Goal: Transaction & Acquisition: Purchase product/service

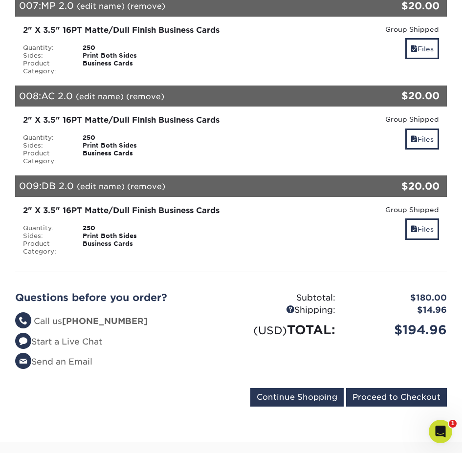
scroll to position [734, 0]
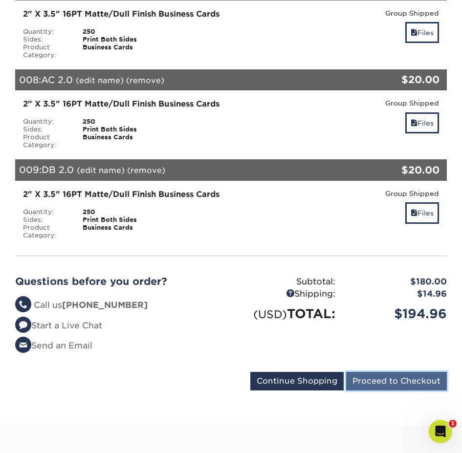
click at [409, 378] on input "Proceed to Checkout" at bounding box center [396, 381] width 101 height 19
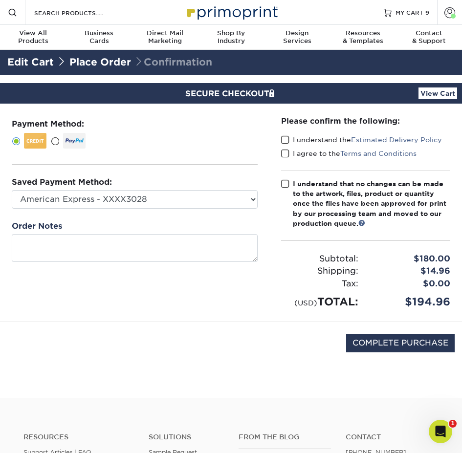
click at [288, 138] on span at bounding box center [285, 139] width 8 height 9
click at [0, 0] on input "I understand the Estimated Delivery Policy" at bounding box center [0, 0] width 0 height 0
click at [283, 155] on span at bounding box center [285, 153] width 8 height 9
click at [0, 0] on input "I agree to the Terms and Conditions" at bounding box center [0, 0] width 0 height 0
drag, startPoint x: 287, startPoint y: 188, endPoint x: 360, endPoint y: 91, distance: 122.2
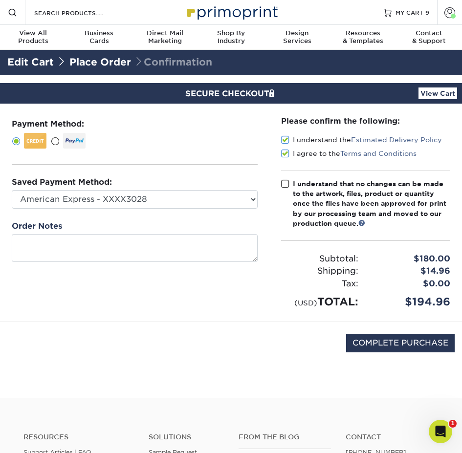
click at [287, 177] on div "Please confirm the following: I understand the Estimated Delivery Policy I agre…" at bounding box center [365, 212] width 169 height 194
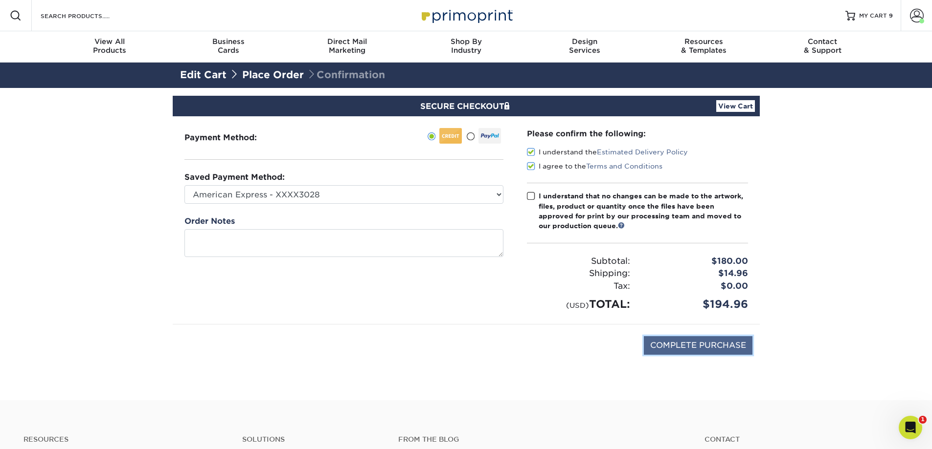
click at [462, 350] on input "COMPLETE PURCHASE" at bounding box center [698, 345] width 109 height 19
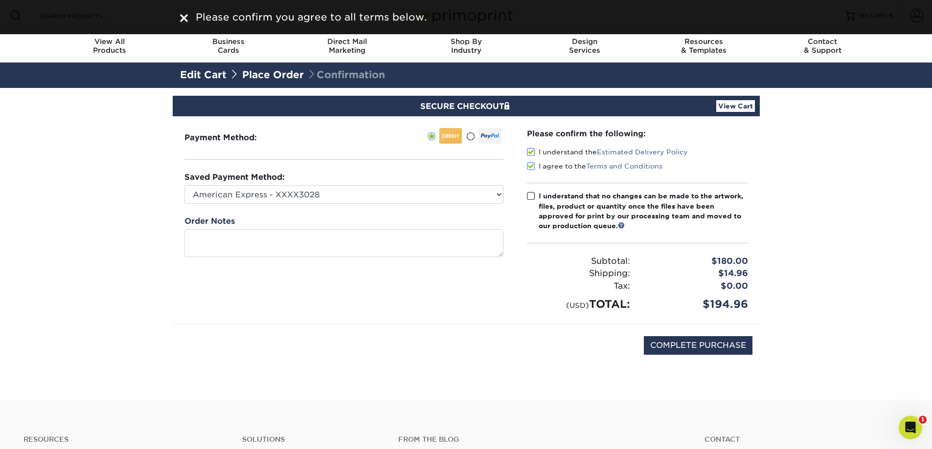
drag, startPoint x: 531, startPoint y: 195, endPoint x: 583, endPoint y: 246, distance: 73.3
click at [462, 197] on span at bounding box center [531, 196] width 8 height 9
click at [0, 0] on input "I understand that no changes can be made to the artwork, files, product or quan…" at bounding box center [0, 0] width 0 height 0
click at [462, 345] on input "COMPLETE PURCHASE" at bounding box center [698, 345] width 109 height 19
type input "PROCESSING, PLEASE WAIT..."
